Goal: Task Accomplishment & Management: Use online tool/utility

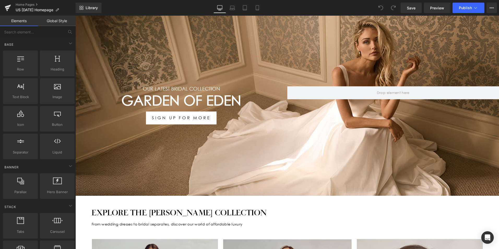
scroll to position [52, 0]
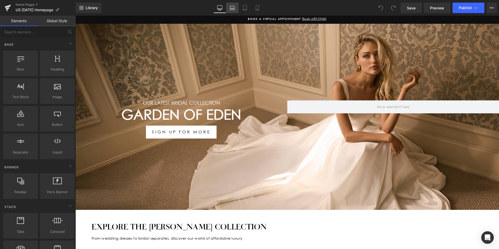
click at [233, 8] on icon at bounding box center [232, 9] width 5 height 2
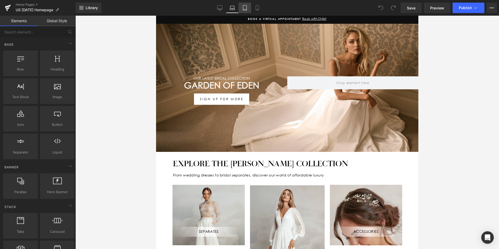
click at [244, 9] on icon at bounding box center [244, 7] width 5 height 5
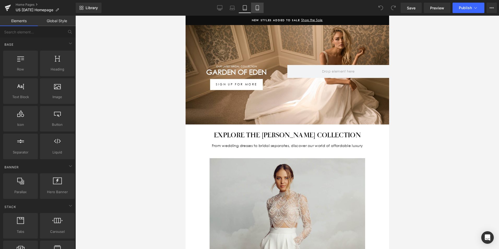
click at [257, 11] on link "Mobile" at bounding box center [257, 8] width 13 height 10
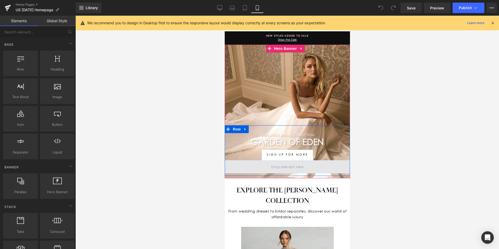
scroll to position [0, 0]
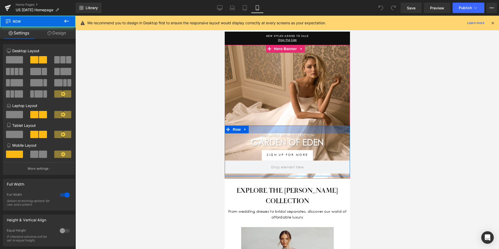
click at [320, 128] on div at bounding box center [286, 129] width 125 height 8
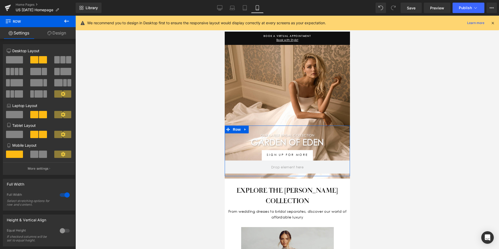
click at [59, 33] on link "Design" at bounding box center [57, 33] width 38 height 12
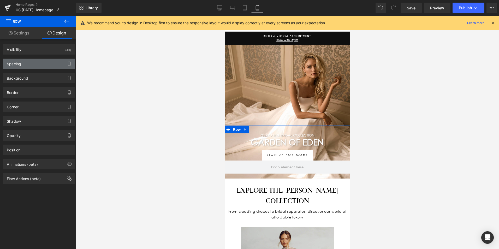
click at [40, 62] on div "Spacing" at bounding box center [38, 64] width 71 height 10
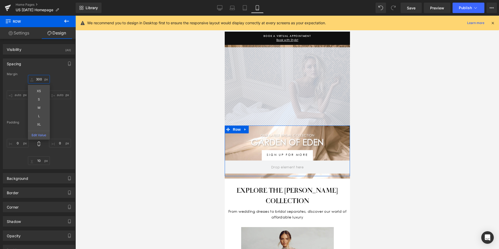
click at [43, 78] on input "text" at bounding box center [39, 79] width 22 height 9
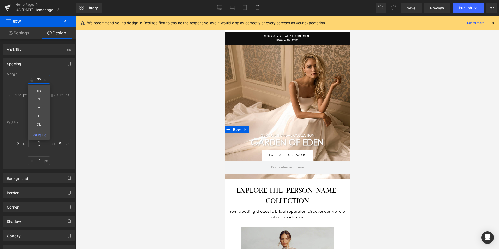
type input "3"
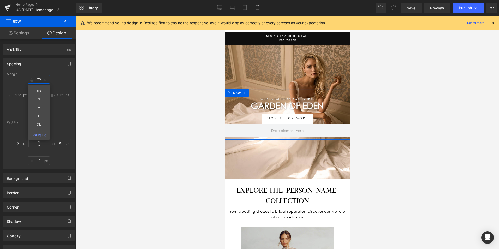
type input "200"
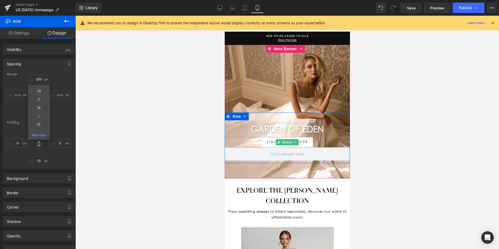
click at [323, 140] on div "SIGN UP FOR MORE" at bounding box center [286, 142] width 125 height 10
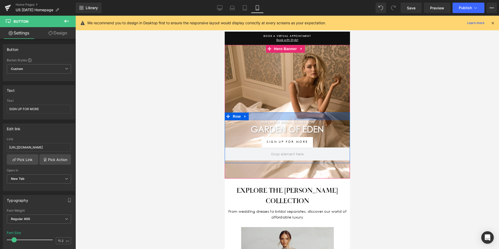
click at [321, 115] on div at bounding box center [286, 116] width 125 height 8
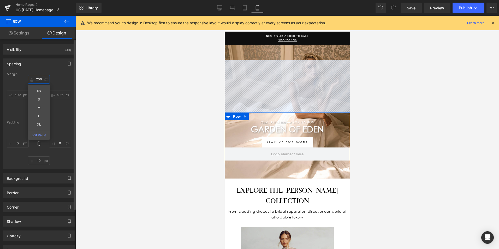
click at [42, 77] on input "200" at bounding box center [39, 79] width 22 height 9
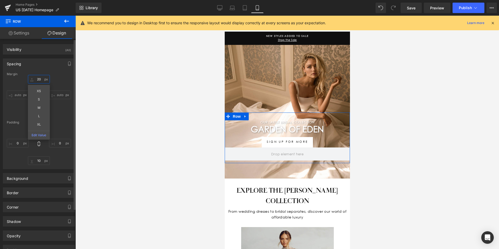
type input "2"
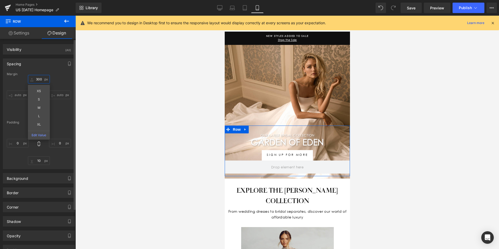
type input "300"
click at [67, 112] on div "300 XS S M L XL Edit Value auto 0 auto" at bounding box center [39, 96] width 64 height 42
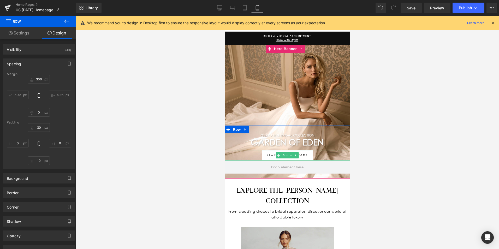
click at [316, 153] on div "SIGN UP FOR MORE" at bounding box center [286, 155] width 125 height 10
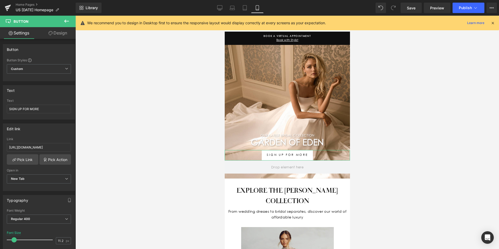
click at [54, 35] on link "Design" at bounding box center [58, 33] width 38 height 12
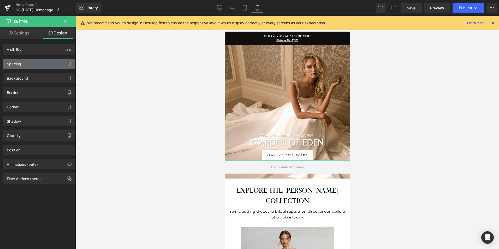
click at [14, 61] on div "Spacing" at bounding box center [14, 62] width 14 height 7
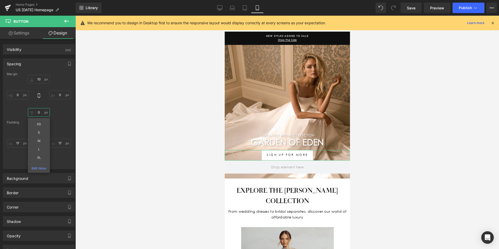
click at [41, 114] on input "0" at bounding box center [39, 112] width 22 height 9
type input "10"
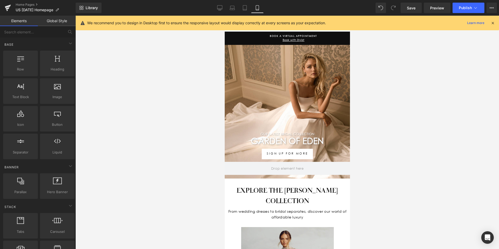
click at [439, 183] on div at bounding box center [286, 132] width 423 height 233
click at [408, 6] on span "Save" at bounding box center [411, 7] width 9 height 5
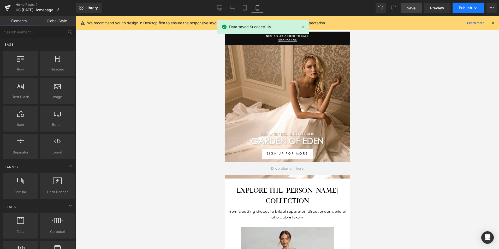
click at [464, 8] on span "Publish" at bounding box center [465, 8] width 13 height 4
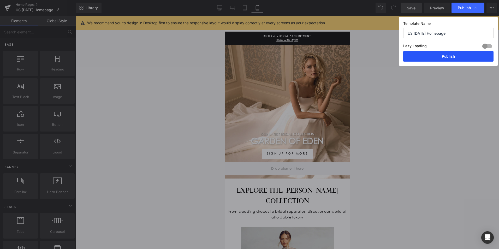
click at [454, 55] on button "Publish" at bounding box center [448, 56] width 90 height 10
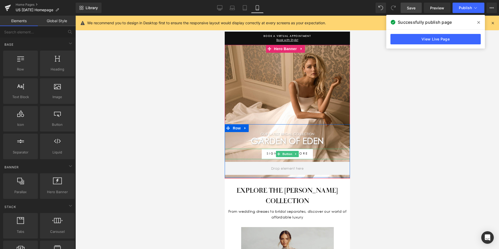
click at [322, 151] on div "SIGN UP FOR MORE" at bounding box center [286, 154] width 125 height 10
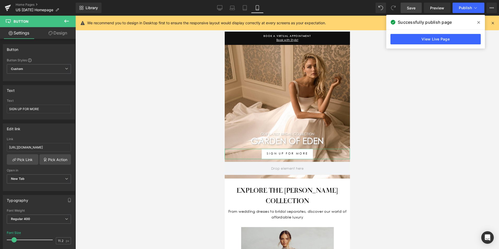
click at [59, 34] on link "Design" at bounding box center [58, 33] width 38 height 12
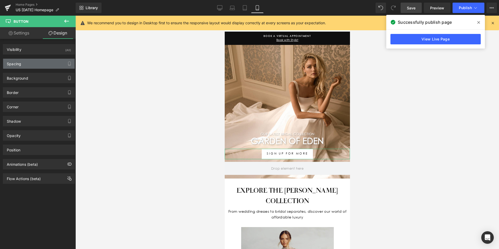
click at [18, 62] on div "Spacing" at bounding box center [14, 62] width 14 height 7
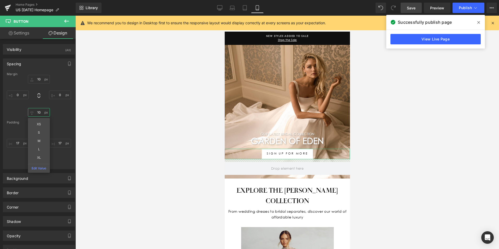
click at [38, 111] on input "10" at bounding box center [39, 112] width 22 height 9
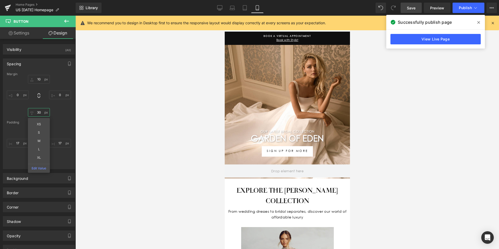
type input "30"
click at [415, 5] on span "Save" at bounding box center [411, 7] width 9 height 5
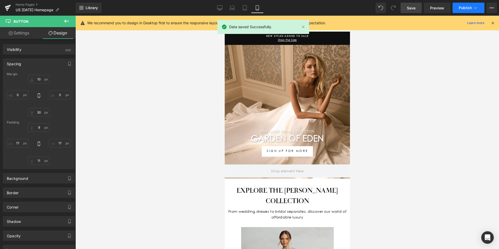
click at [467, 4] on button "Publish" at bounding box center [468, 8] width 32 height 10
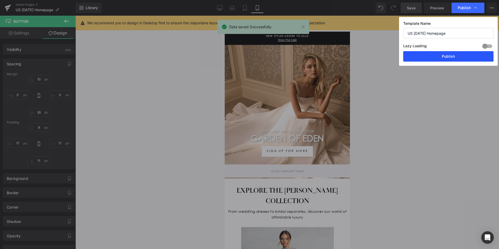
click at [458, 58] on button "Publish" at bounding box center [448, 56] width 90 height 10
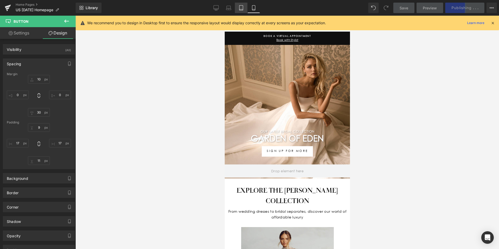
click at [239, 7] on icon at bounding box center [240, 7] width 5 height 5
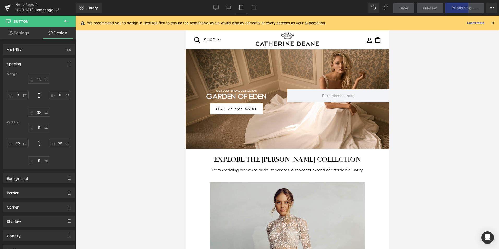
scroll to position [19, 0]
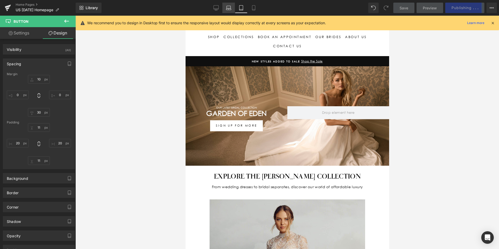
drag, startPoint x: 231, startPoint y: 8, endPoint x: 228, endPoint y: 7, distance: 2.8
click at [230, 8] on icon at bounding box center [228, 7] width 5 height 5
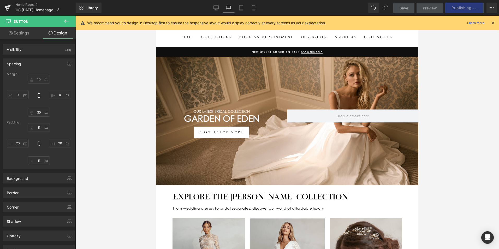
scroll to position [35, 0]
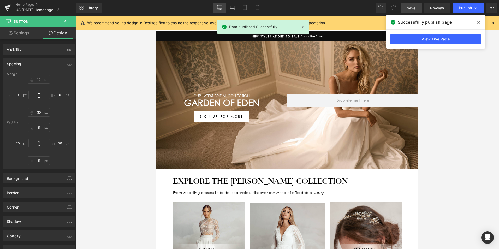
click at [215, 3] on link "Desktop" at bounding box center [219, 8] width 13 height 10
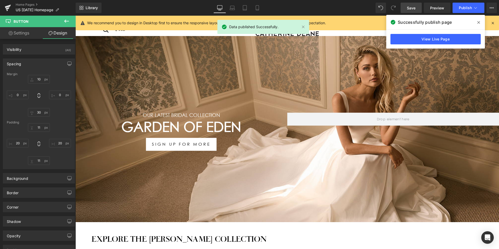
scroll to position [72, 0]
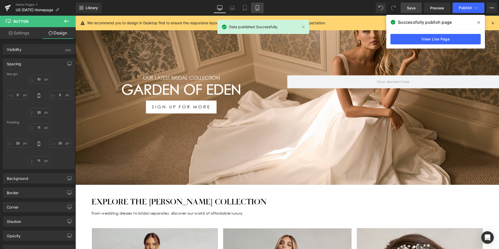
click at [258, 9] on icon at bounding box center [257, 7] width 5 height 5
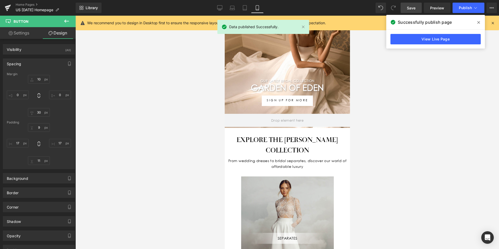
scroll to position [25, 0]
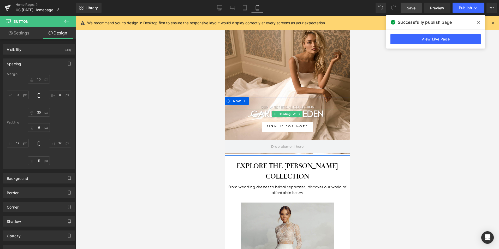
click at [317, 113] on h1 "Garden Of Eden" at bounding box center [286, 114] width 125 height 10
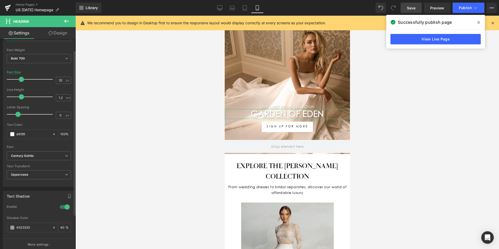
scroll to position [78, 0]
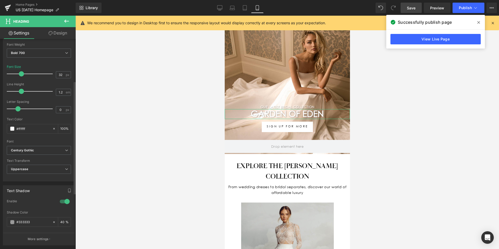
click at [65, 203] on div at bounding box center [64, 201] width 13 height 8
click at [62, 202] on div at bounding box center [64, 201] width 13 height 8
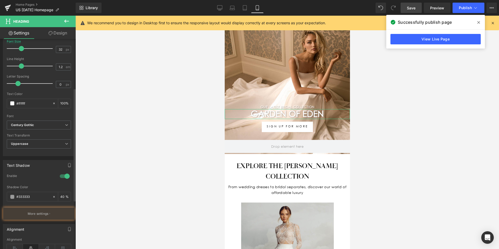
scroll to position [104, 0]
drag, startPoint x: 62, startPoint y: 196, endPoint x: 52, endPoint y: 193, distance: 10.8
click at [49, 192] on div "#333333 40 %" at bounding box center [39, 196] width 64 height 10
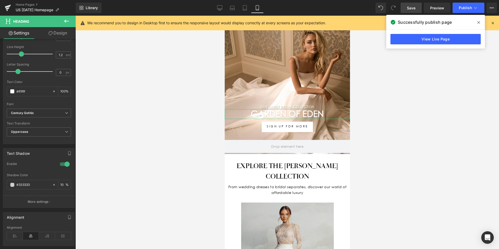
scroll to position [130, 0]
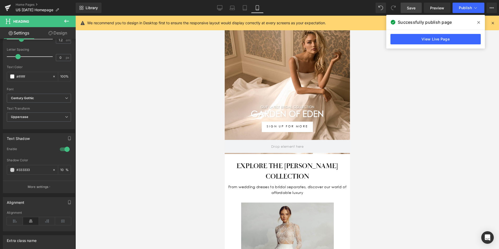
type input "10"
click at [409, 8] on span "Save" at bounding box center [411, 7] width 9 height 5
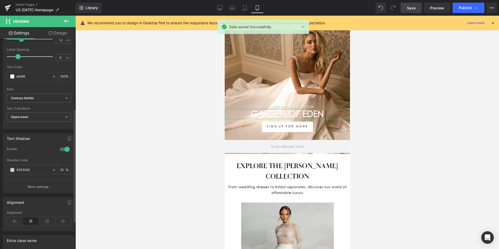
drag, startPoint x: 44, startPoint y: 186, endPoint x: 46, endPoint y: 188, distance: 2.8
click at [43, 186] on p "More settings" at bounding box center [38, 186] width 21 height 5
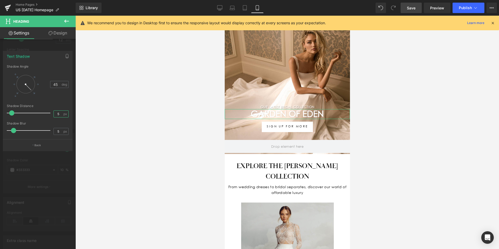
drag, startPoint x: 61, startPoint y: 113, endPoint x: 51, endPoint y: 113, distance: 10.7
click at [51, 113] on div "Shadow Distance 5 px" at bounding box center [38, 112] width 62 height 17
type input "1"
drag, startPoint x: 61, startPoint y: 130, endPoint x: 52, endPoint y: 130, distance: 8.6
click at [53, 130] on div "Shadow Blur 5 px" at bounding box center [38, 130] width 62 height 17
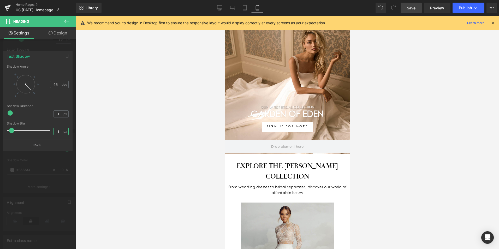
type input "3"
click at [415, 7] on span "Save" at bounding box center [411, 7] width 9 height 5
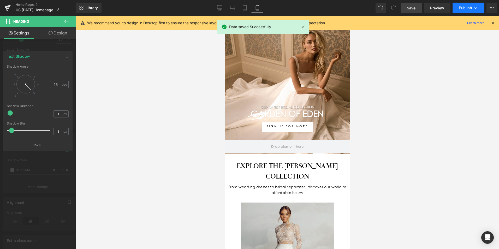
click at [463, 8] on span "Publish" at bounding box center [465, 8] width 13 height 4
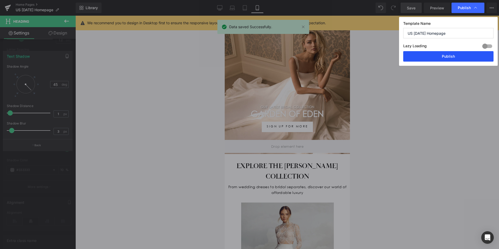
click at [465, 57] on button "Publish" at bounding box center [448, 56] width 90 height 10
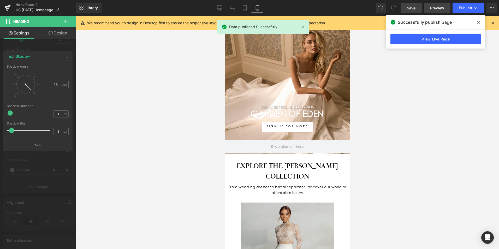
click at [435, 8] on span "Preview" at bounding box center [437, 7] width 14 height 5
